Goal: Transaction & Acquisition: Purchase product/service

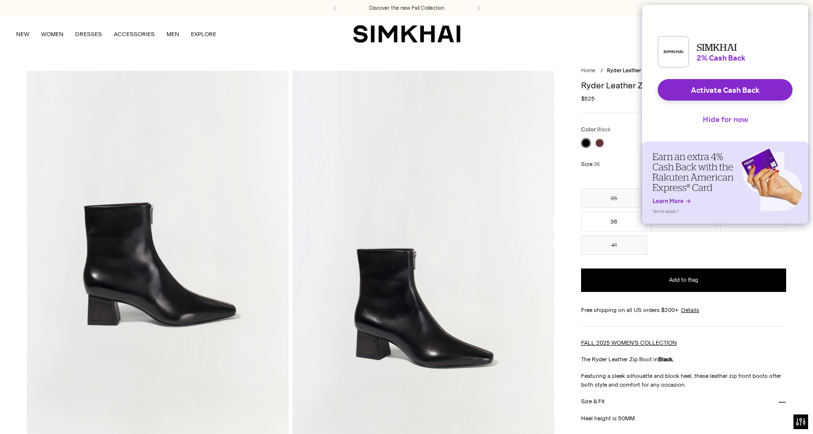
click at [722, 126] on button "Hide for now" at bounding box center [725, 118] width 61 height 21
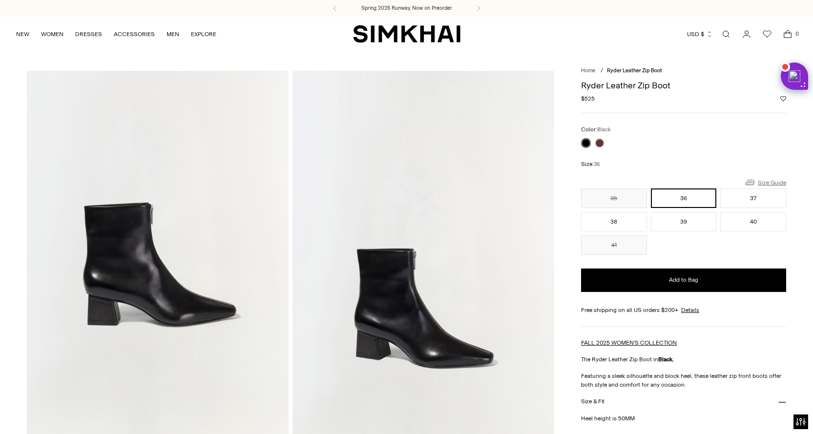
click at [766, 181] on link "Size Guide" at bounding box center [765, 182] width 42 height 12
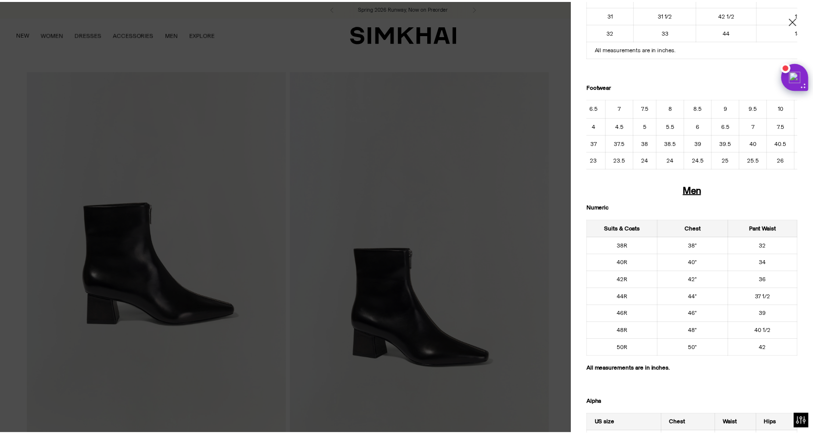
scroll to position [0, 138]
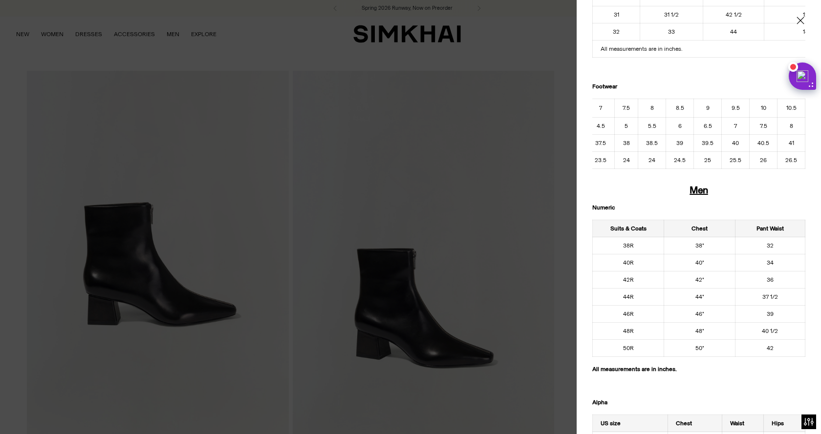
click at [796, 20] on icon "Close" at bounding box center [799, 20] width 7 height 7
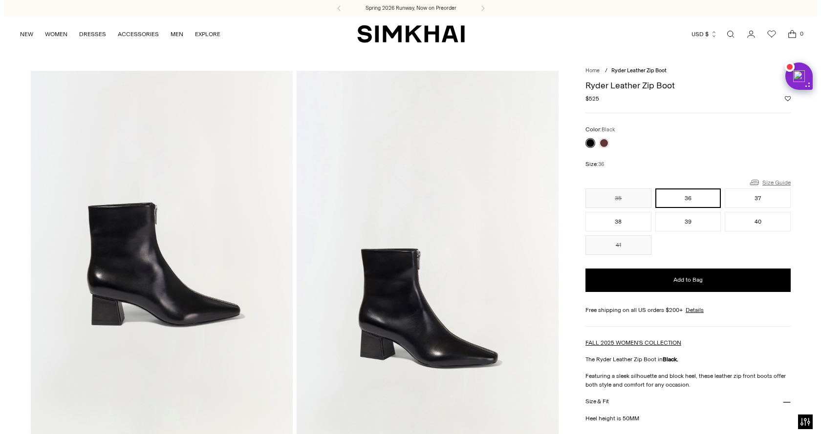
scroll to position [0, 0]
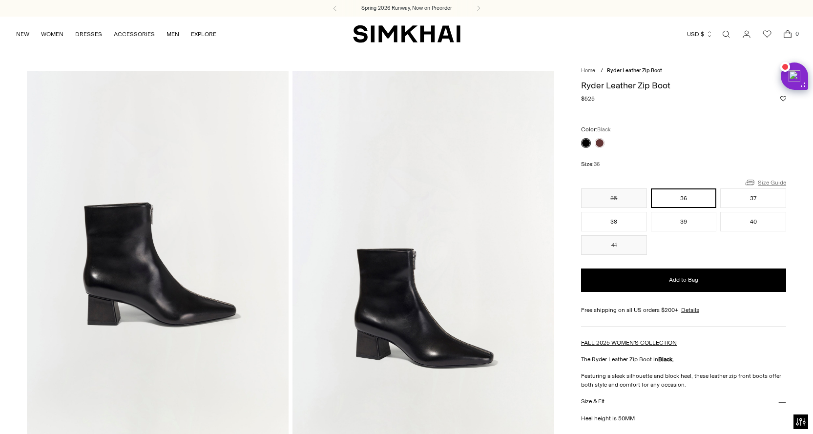
click at [774, 180] on link "Size Guide" at bounding box center [765, 182] width 42 height 12
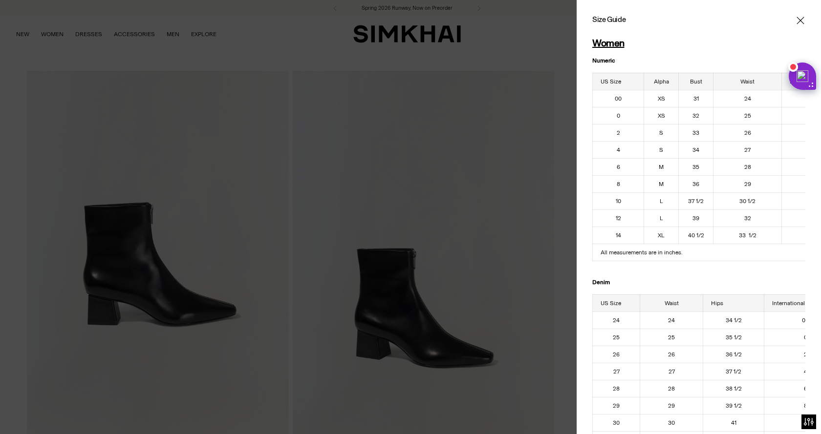
click at [796, 19] on icon "Close" at bounding box center [799, 20] width 7 height 7
